Goal: Use online tool/utility: Utilize a website feature to perform a specific function

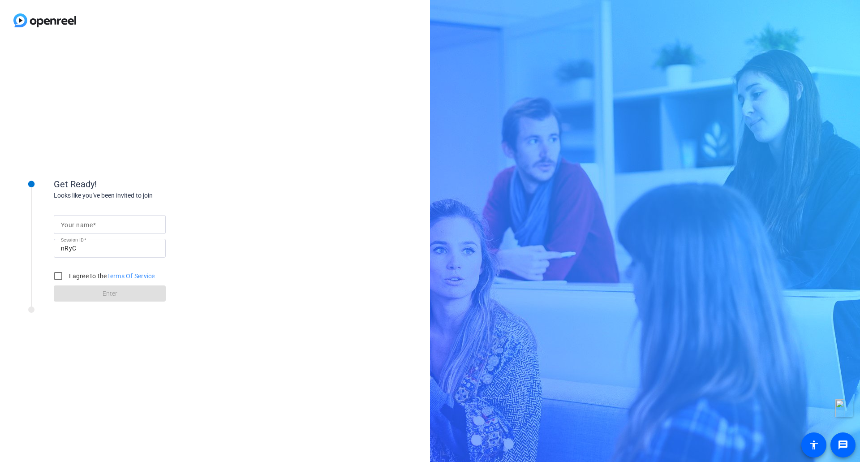
click at [114, 215] on div at bounding box center [110, 224] width 98 height 19
click at [116, 221] on input "Your name" at bounding box center [110, 224] width 98 height 11
type input "[PERSON_NAME]"
click at [64, 278] on input "I agree to the Terms Of Service" at bounding box center [58, 276] width 18 height 18
checkbox input "true"
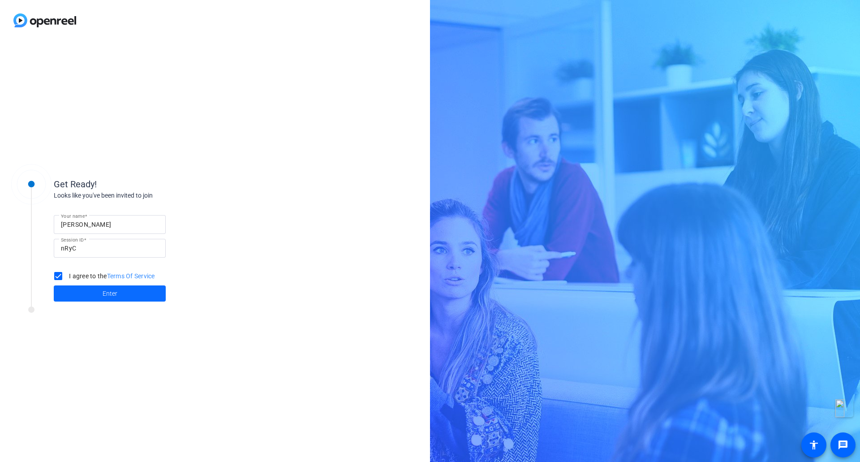
click at [104, 296] on span "Enter" at bounding box center [110, 293] width 15 height 9
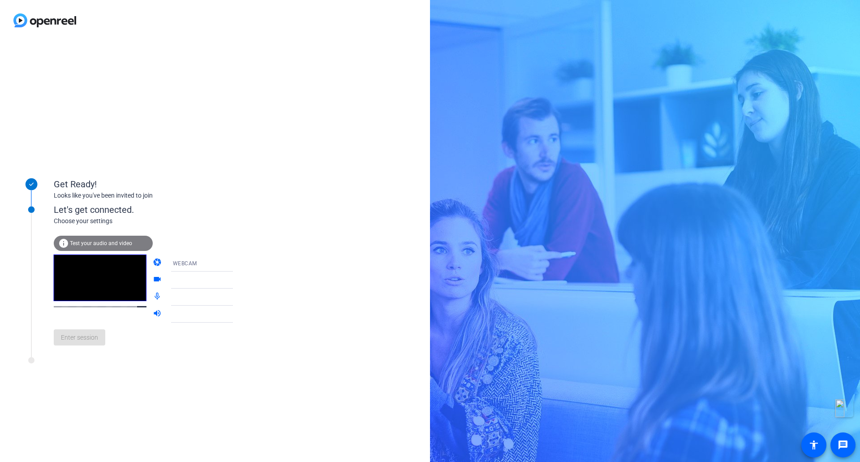
click at [211, 277] on div at bounding box center [206, 280] width 67 height 11
click at [237, 317] on icon at bounding box center [242, 314] width 11 height 11
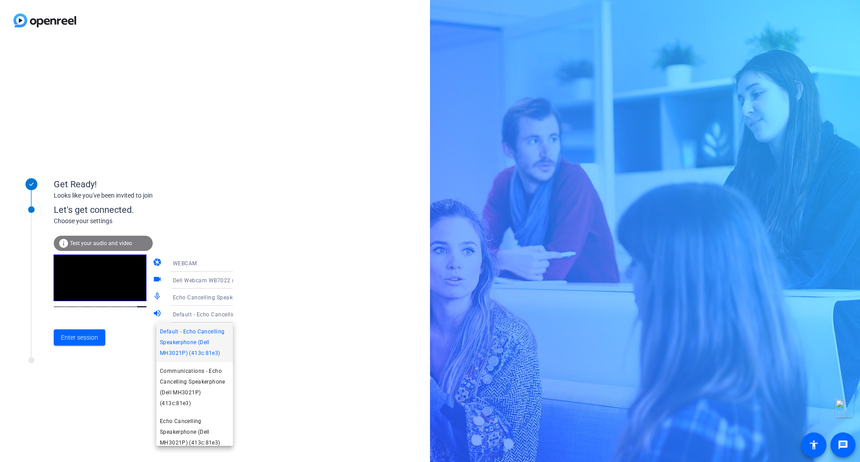
click at [222, 316] on div at bounding box center [430, 231] width 860 height 462
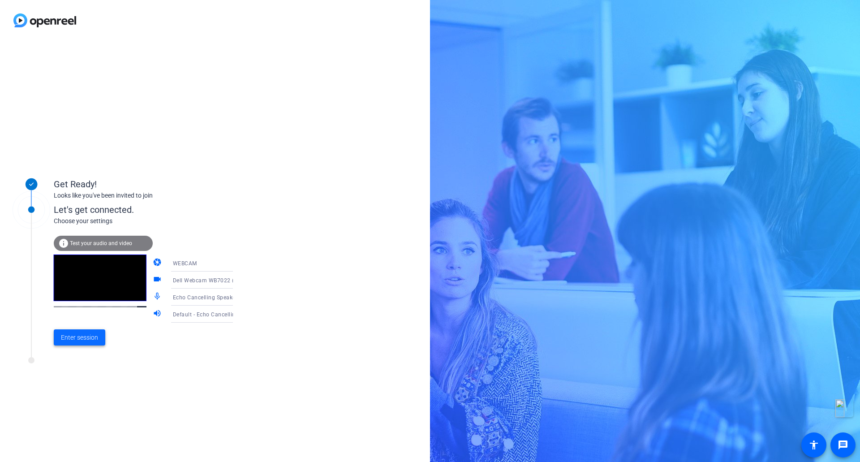
click at [97, 340] on span "Enter session" at bounding box center [79, 337] width 37 height 9
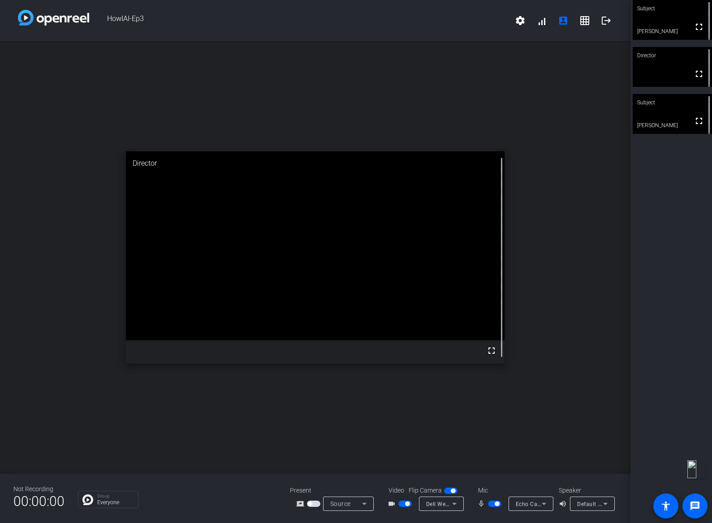
click at [314, 461] on span "button" at bounding box center [313, 504] width 13 height 6
click at [363, 461] on icon at bounding box center [364, 504] width 4 height 2
click at [191, 446] on div at bounding box center [356, 261] width 712 height 523
click at [555, 306] on div "open_in_new Subject fullscreen [PERSON_NAME]" at bounding box center [315, 257] width 630 height 433
